Goal: Task Accomplishment & Management: Use online tool/utility

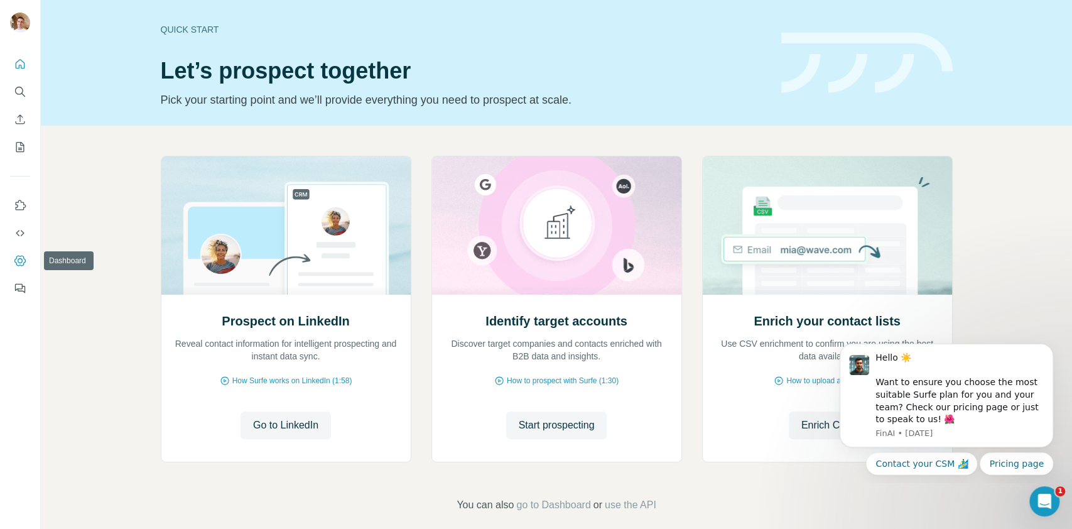
click at [19, 260] on icon "Dashboard" at bounding box center [20, 260] width 13 height 13
click at [267, 421] on span "Go to LinkedIn" at bounding box center [285, 425] width 65 height 15
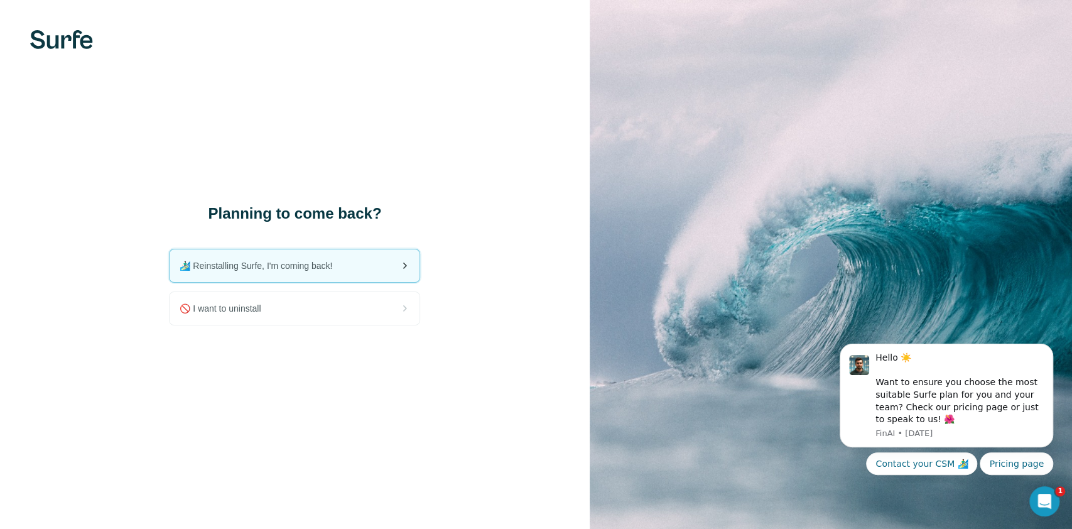
click at [272, 273] on div "🏄🏻‍♂️ Reinstalling Surfe, I'm coming back!" at bounding box center [295, 265] width 250 height 33
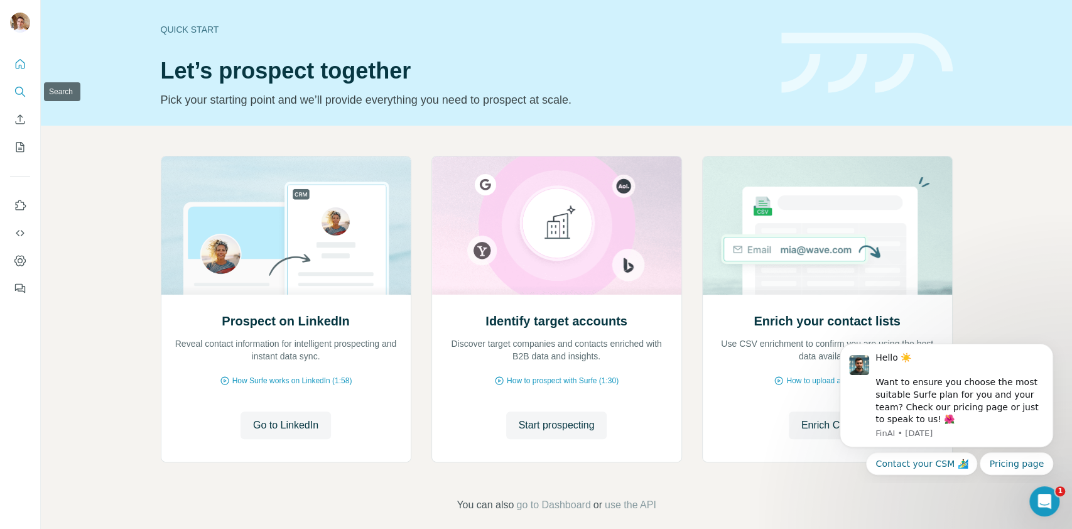
click at [20, 100] on button "Search" at bounding box center [20, 91] width 20 height 23
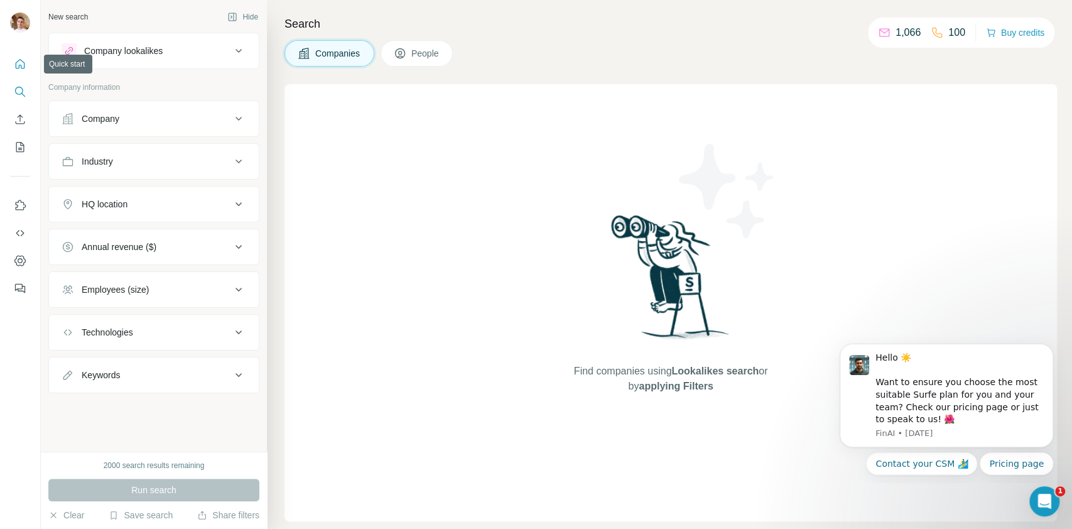
click at [19, 67] on icon "Quick start" at bounding box center [20, 64] width 13 height 13
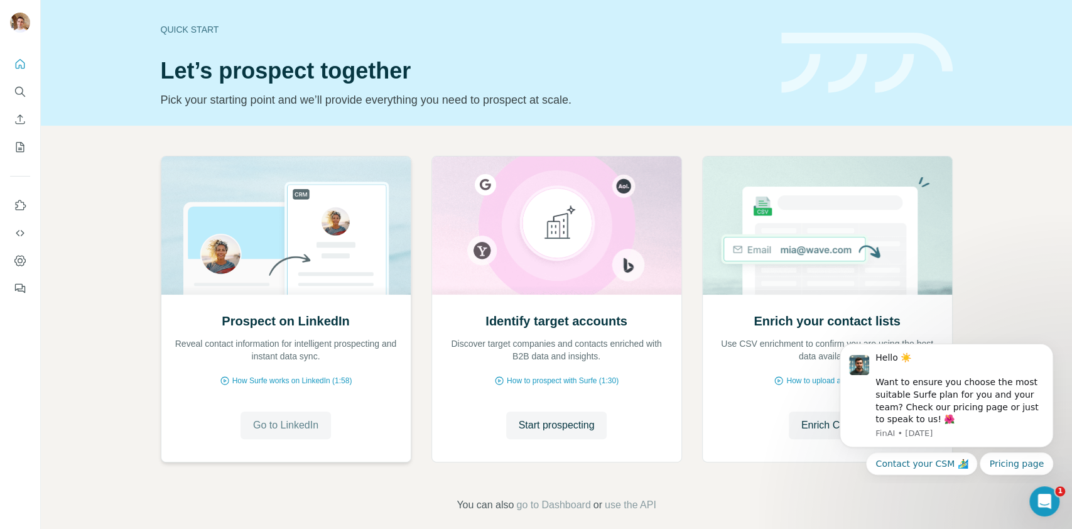
click at [297, 424] on span "Go to LinkedIn" at bounding box center [285, 425] width 65 height 15
